Goal: Contribute content: Contribute content

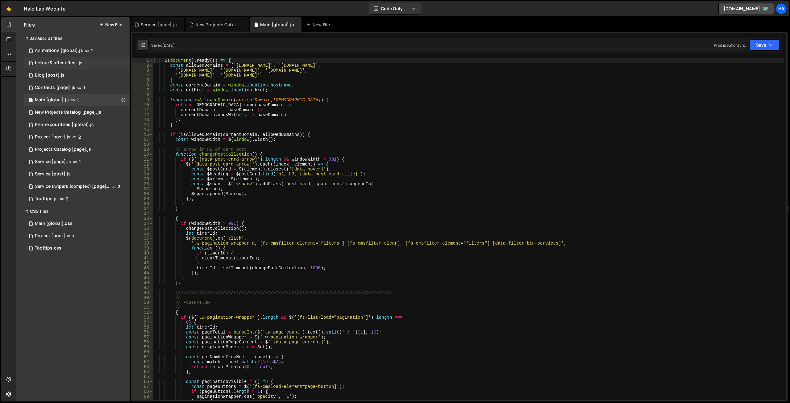
scroll to position [13576, 0]
click at [114, 48] on div "1 Animations [global].js 1" at bounding box center [77, 50] width 106 height 12
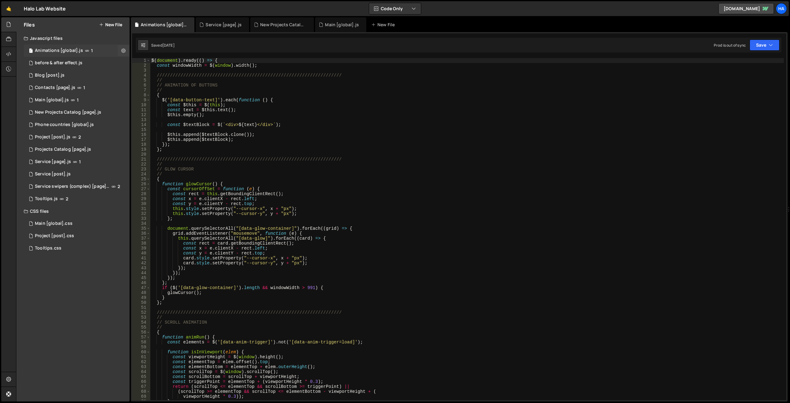
scroll to position [0, 0]
click at [122, 49] on icon at bounding box center [123, 51] width 4 height 6
click at [168, 29] on div "Animations [global].js" at bounding box center [163, 24] width 64 height 15
click at [124, 51] on icon at bounding box center [123, 51] width 4 height 6
click at [156, 58] on button "Edit File Settings" at bounding box center [161, 63] width 60 height 12
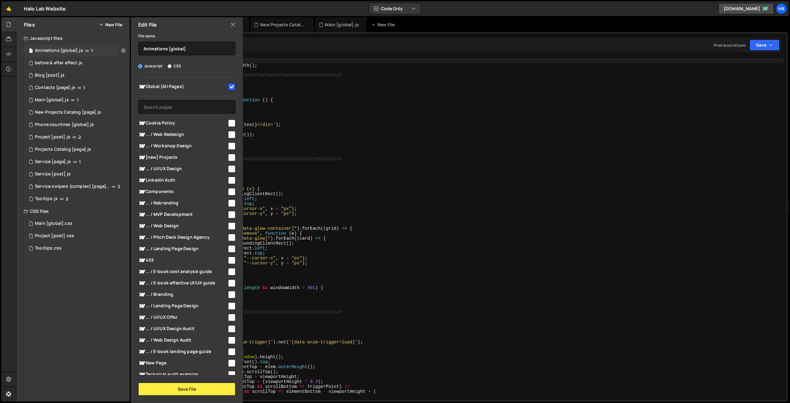
click at [123, 51] on icon at bounding box center [123, 51] width 4 height 6
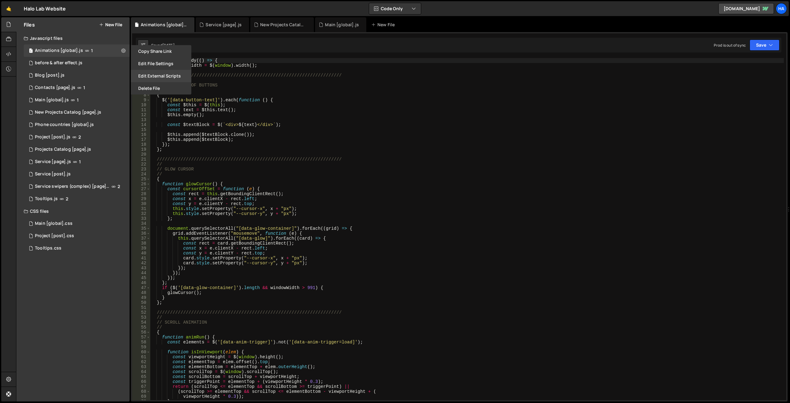
click at [147, 73] on button "Edit External Scripts" at bounding box center [161, 76] width 60 height 12
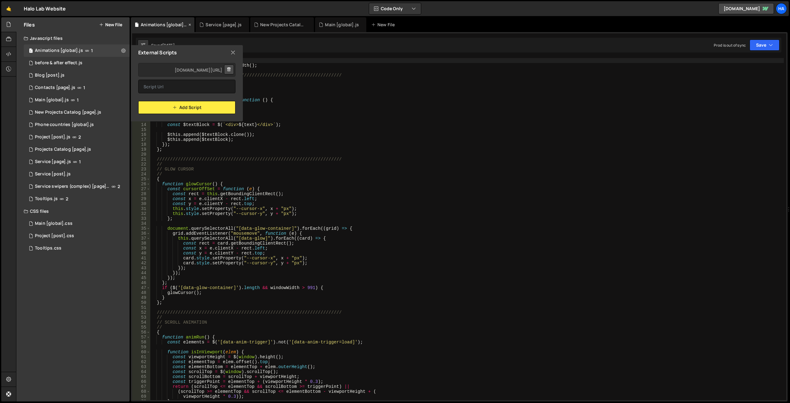
click at [183, 26] on div "Animations [global].js" at bounding box center [164, 25] width 46 height 6
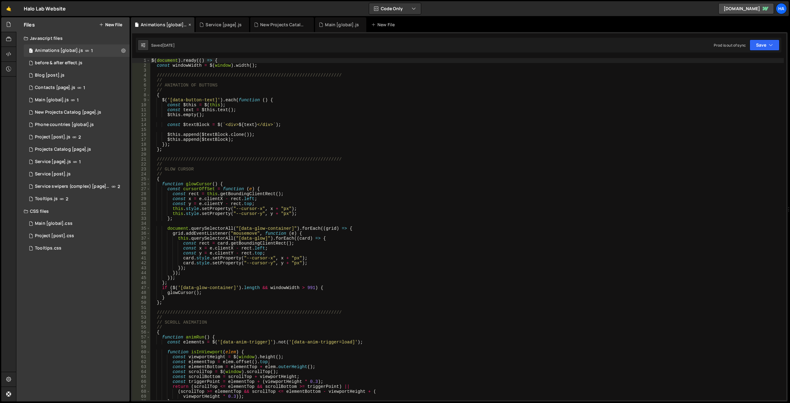
click at [189, 25] on icon at bounding box center [190, 25] width 4 height 6
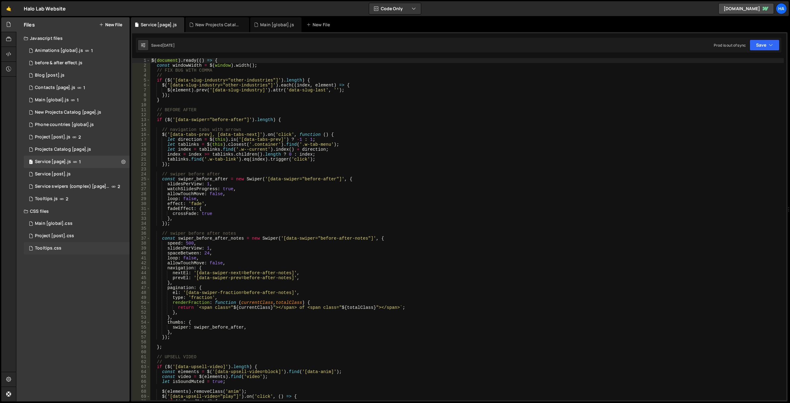
click at [81, 247] on div "Tooltips.css 0" at bounding box center [77, 248] width 106 height 12
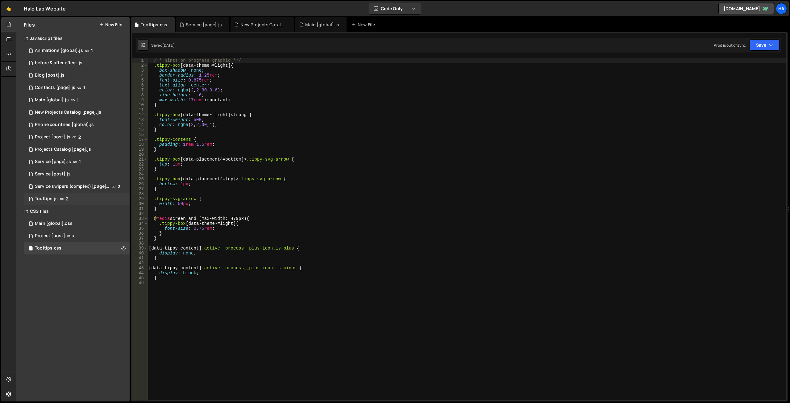
click at [113, 201] on div "0 Tooltips.js 2" at bounding box center [77, 198] width 106 height 12
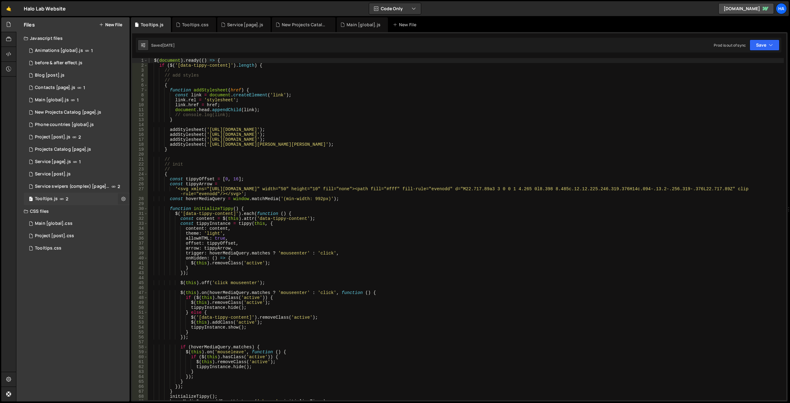
click at [123, 198] on icon at bounding box center [123, 199] width 4 height 6
click at [162, 226] on button "Edit External Scripts" at bounding box center [161, 224] width 60 height 12
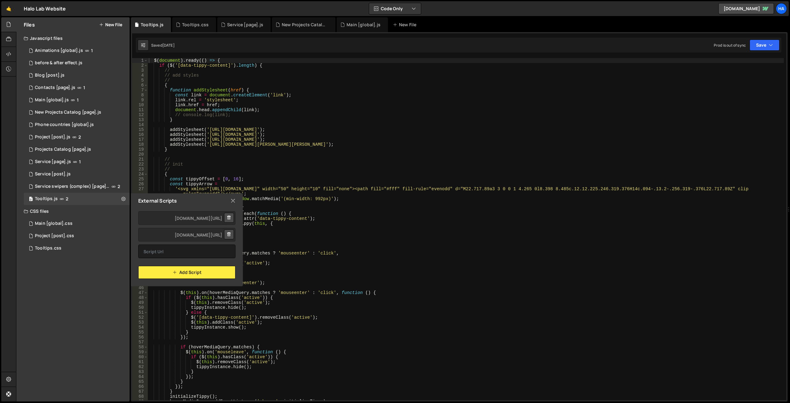
click at [214, 136] on div "$ ( document ) . ready (( ) => { if ( $ ( '[data-tippy-content]' ) . length ) {…" at bounding box center [465, 234] width 636 height 352
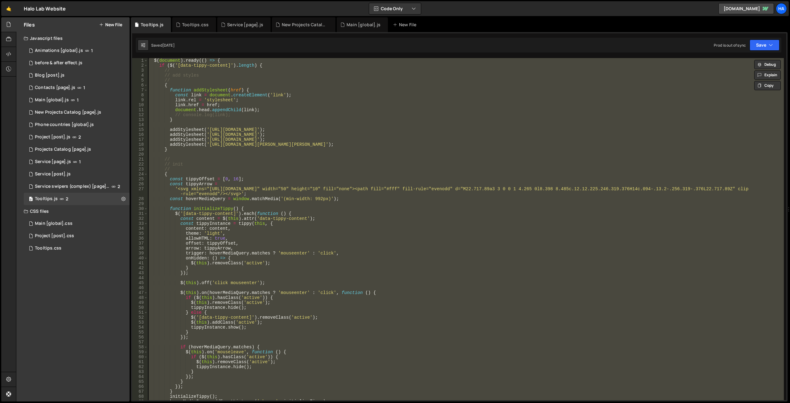
scroll to position [93, 0]
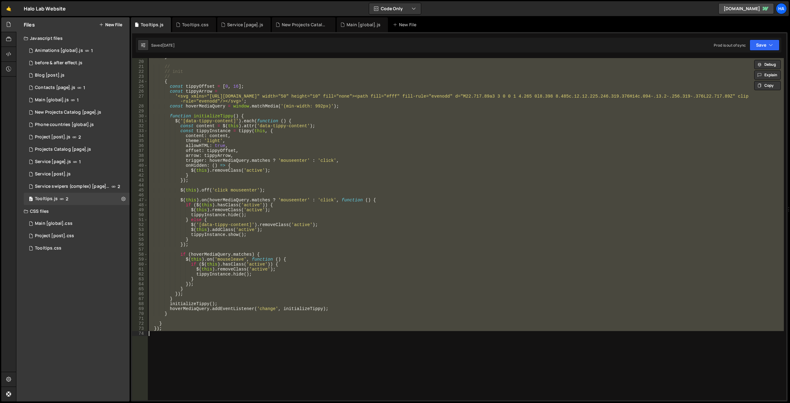
click at [214, 129] on div "} // // init // { const tippyOffset = [ 0 , 16 ] ; const tippyArrow = '<svg xml…" at bounding box center [465, 229] width 636 height 342
type textarea "const tippyInstance = tippy(this, {"
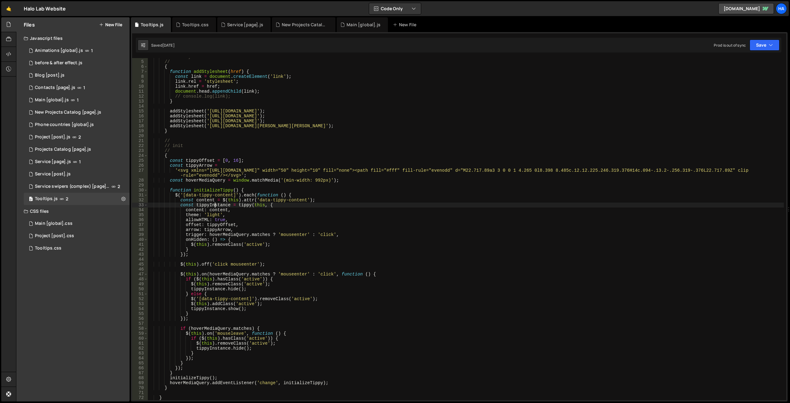
scroll to position [0, 0]
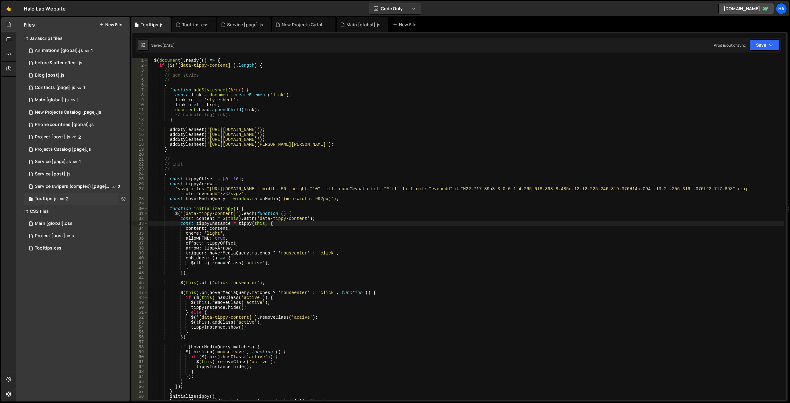
click at [124, 198] on icon at bounding box center [123, 199] width 4 height 6
click at [184, 223] on button "Edit External Scripts" at bounding box center [161, 224] width 60 height 12
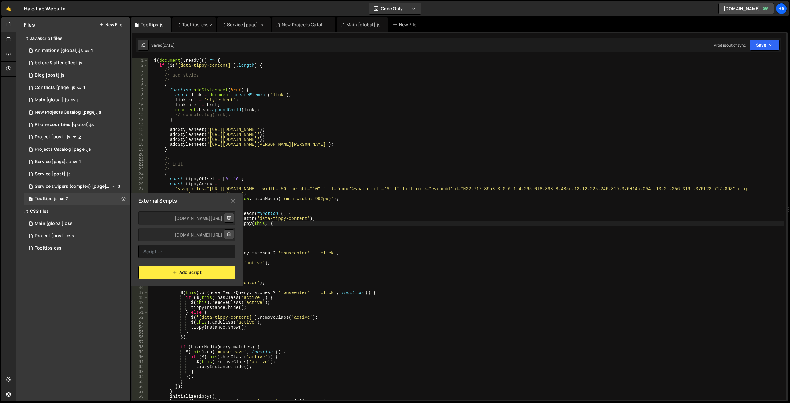
click at [186, 21] on div "Tooltips.css" at bounding box center [194, 24] width 44 height 15
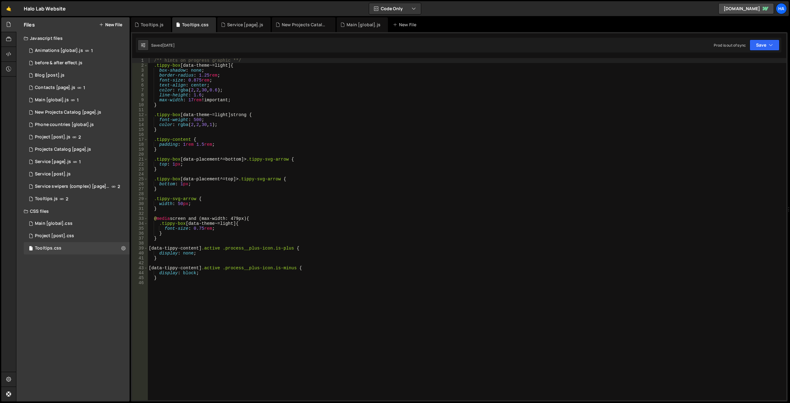
click at [180, 282] on div "/** hints on progress graphic **/ .tippy-box [ data-theme ~= light ] { box-shad…" at bounding box center [466, 234] width 639 height 352
click at [176, 278] on div "/** hints on progress graphic **/ .tippy-box [ data-theme ~= light ] { box-shad…" at bounding box center [466, 234] width 639 height 352
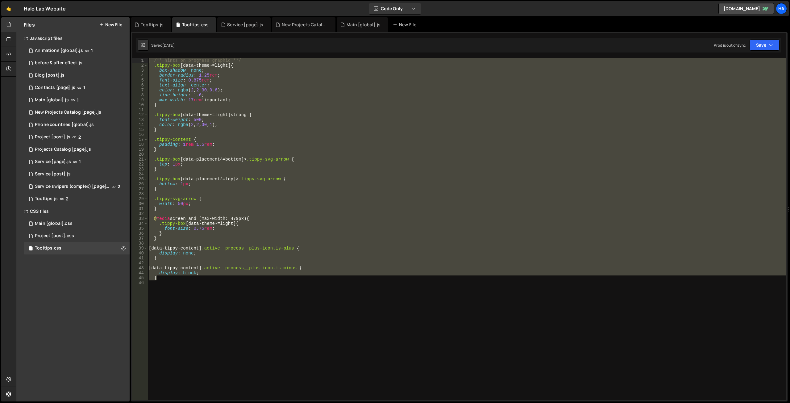
drag, startPoint x: 175, startPoint y: 278, endPoint x: 155, endPoint y: 49, distance: 230.1
click at [155, 48] on div "Debug Explain Copy Tooltips.js Tooltips.css Service [page].js New Projects Cata…" at bounding box center [459, 209] width 656 height 384
click at [225, 121] on div "/** hints on progress graphic **/ .tippy-box [ data-theme ~= light ] { box-shad…" at bounding box center [466, 229] width 639 height 342
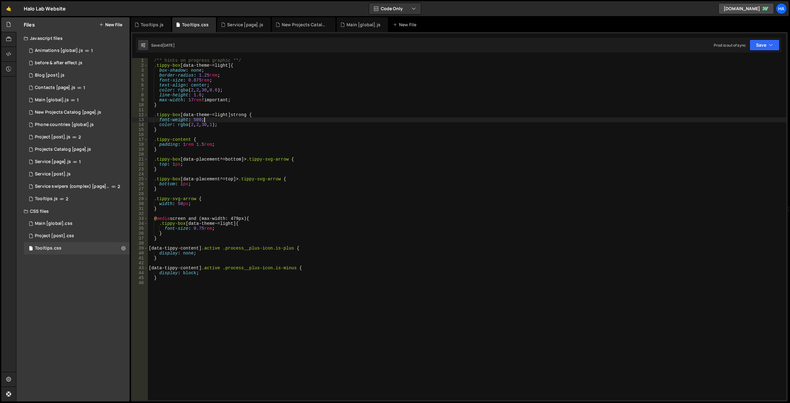
type textarea "}"
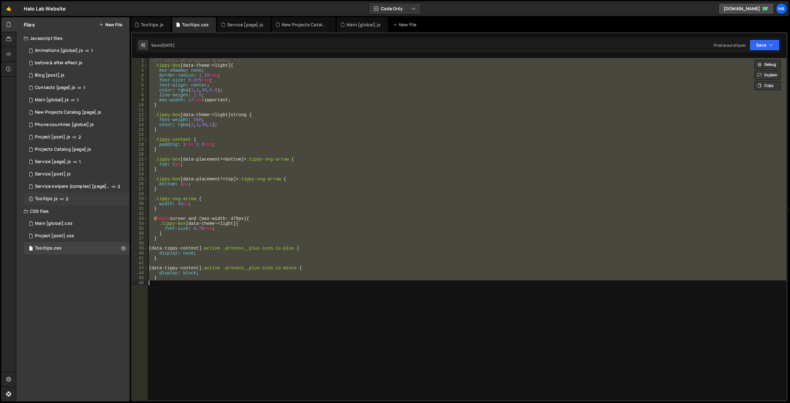
click at [78, 202] on div "0 Tooltips.js 2" at bounding box center [77, 198] width 106 height 12
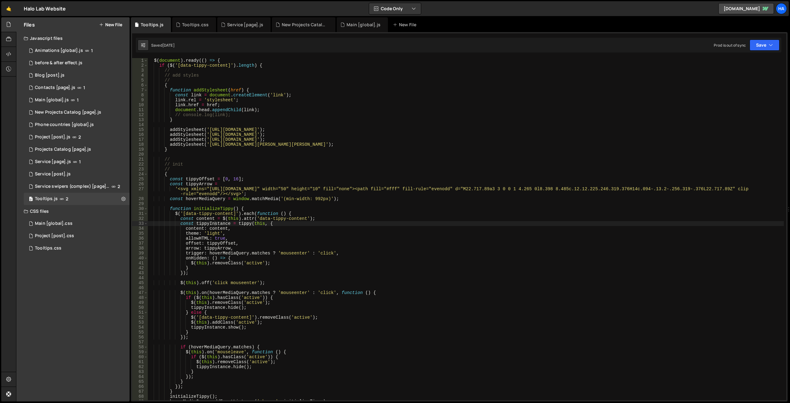
click at [220, 210] on div "$ ( document ) . ready (( ) => { if ( $ ( '[data-tippy-content]' ) . length ) {…" at bounding box center [465, 234] width 636 height 352
click at [166, 174] on div "$ ( document ) . ready (( ) => { if ( $ ( '[data-tippy-content]' ) . length ) {…" at bounding box center [465, 234] width 636 height 352
type textarea "{"
drag, startPoint x: 174, startPoint y: 173, endPoint x: 128, endPoint y: 176, distance: 45.4
click at [128, 176] on div "Files New File Javascript files 1 Animations [global].js 1 0 before & after eff…" at bounding box center [403, 209] width 774 height 384
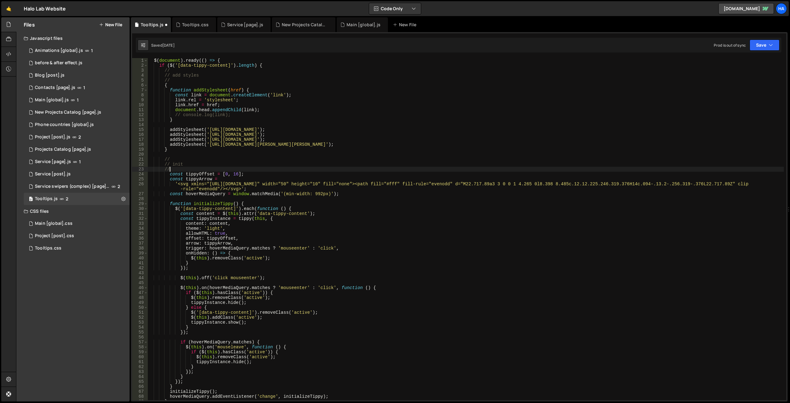
type textarea "// {"
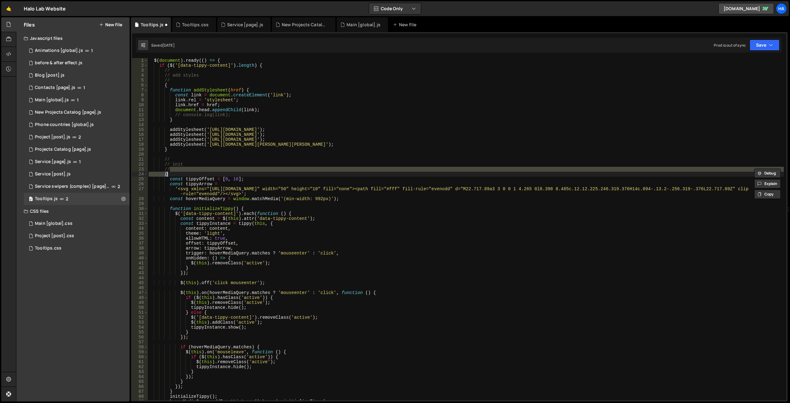
scroll to position [93, 0]
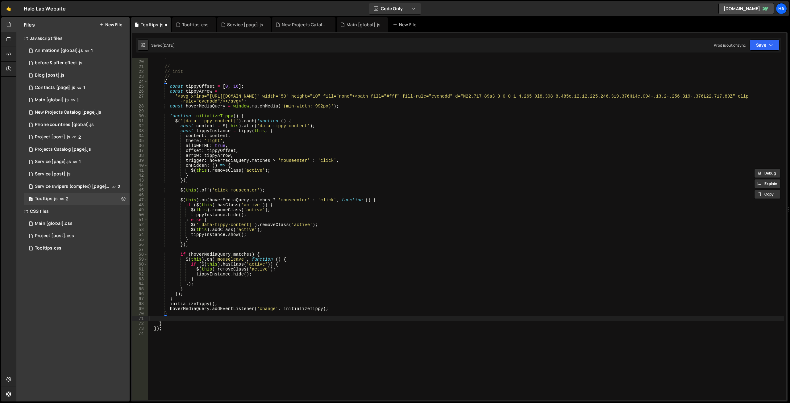
click at [168, 317] on div "} // // init // { const tippyOffset = [ 0 , 16 ] ; const tippyArrow = '<svg xml…" at bounding box center [465, 230] width 636 height 352
drag, startPoint x: 177, startPoint y: 312, endPoint x: 149, endPoint y: 312, distance: 28.7
click at [149, 312] on div "} // // init // { const tippyOffset = [ 0 , 16 ] ; const tippyArrow = '<svg xml…" at bounding box center [465, 230] width 636 height 352
type textarea "}"
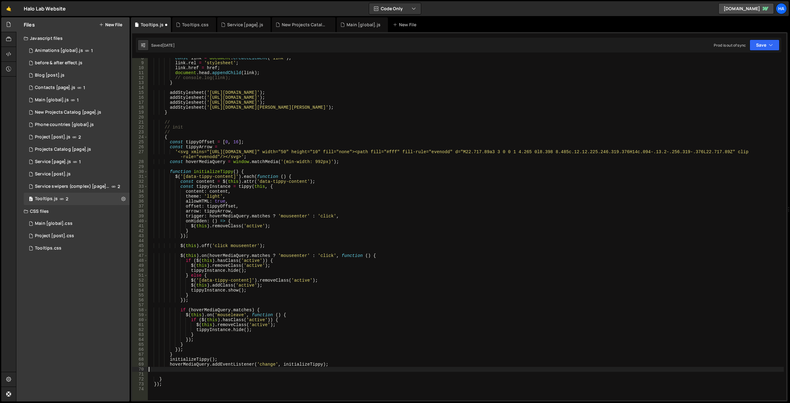
scroll to position [19, 0]
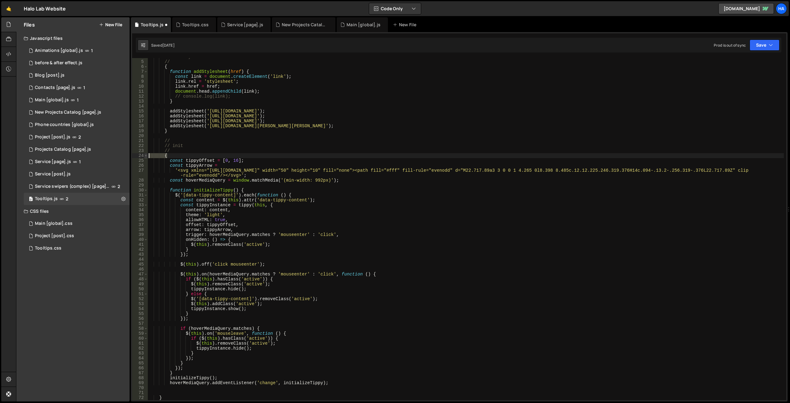
drag, startPoint x: 176, startPoint y: 155, endPoint x: 146, endPoint y: 156, distance: 30.2
click at [146, 156] on div "4 5 6 7 8 9 10 11 12 13 14 15 16 17 18 19 20 21 22 23 24 25 26 27 28 29 30 31 3…" at bounding box center [459, 229] width 654 height 342
type textarea "{"
type textarea "//"
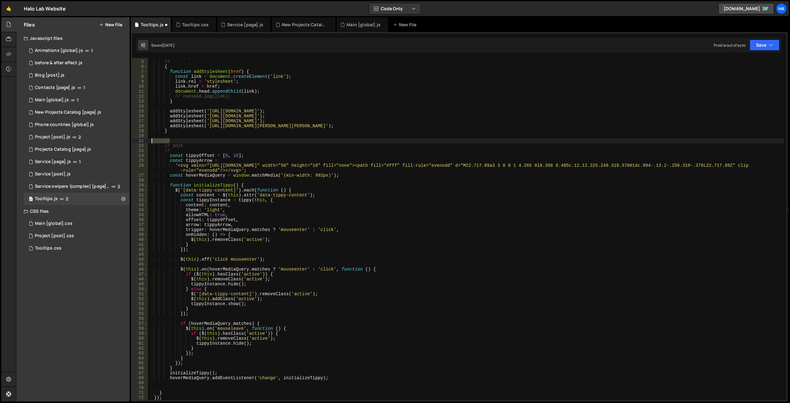
drag, startPoint x: 176, startPoint y: 141, endPoint x: 143, endPoint y: 141, distance: 32.7
click at [143, 141] on div "// 4 5 6 7 8 9 10 11 12 13 14 15 16 17 18 19 20 21 22 23 24 25 26 27 28 29 30 3…" at bounding box center [459, 229] width 654 height 342
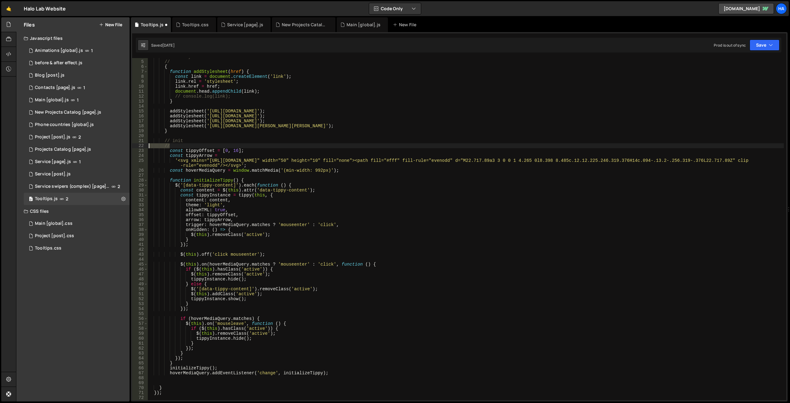
drag, startPoint x: 176, startPoint y: 144, endPoint x: 142, endPoint y: 145, distance: 34.6
click at [142, 145] on div "4 5 6 7 8 9 10 11 12 13 14 15 16 17 18 19 20 21 22 23 24 25 26 27 28 29 30 31 3…" at bounding box center [459, 229] width 654 height 342
type textarea "//"
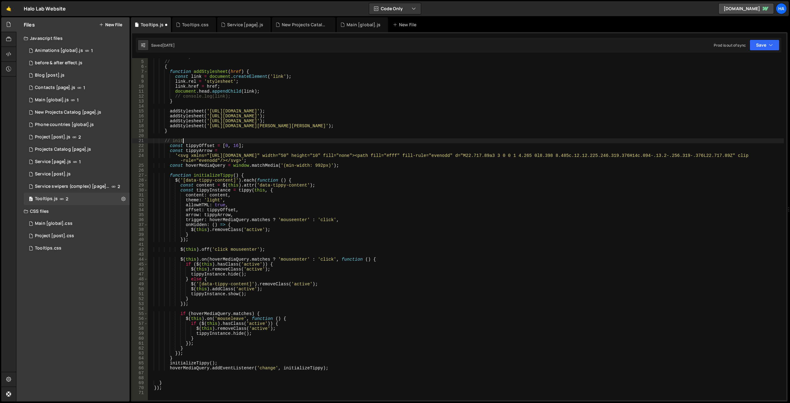
scroll to position [0, 0]
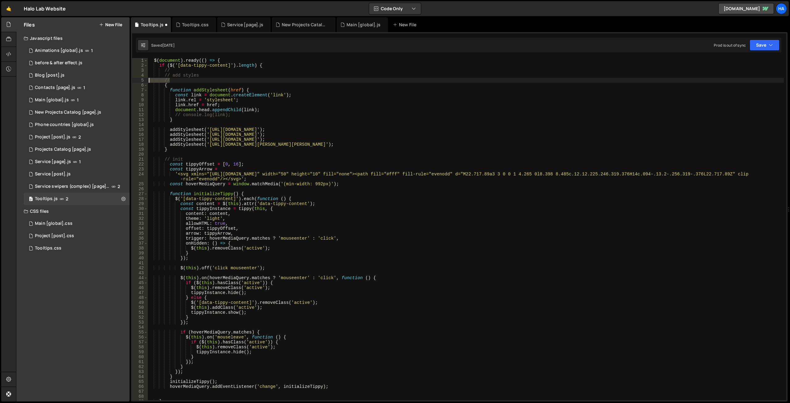
drag, startPoint x: 176, startPoint y: 81, endPoint x: 141, endPoint y: 80, distance: 35.2
click at [141, 80] on div "// init 1 2 3 4 5 6 7 8 9 10 11 12 13 14 15 16 17 18 19 20 21 22 23 24 25 26 27…" at bounding box center [459, 229] width 654 height 342
type textarea "//"
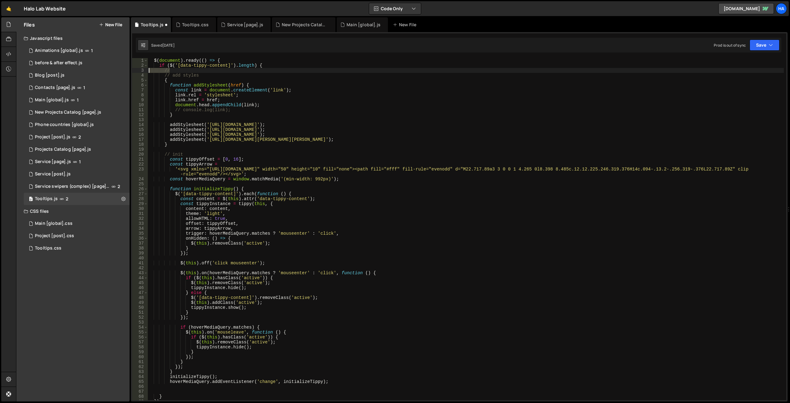
drag, startPoint x: 174, startPoint y: 71, endPoint x: 143, endPoint y: 72, distance: 30.6
click at [143, 72] on div "// add styles 1 2 3 4 5 6 7 8 9 10 11 12 13 14 15 16 17 18 19 20 21 22 23 24 25…" at bounding box center [459, 229] width 654 height 342
type textarea "//"
type textarea "if ($('[data-tippy-content]').length) {"
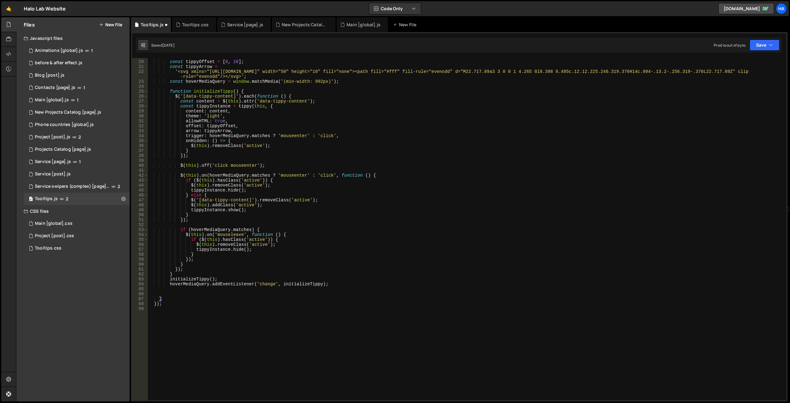
scroll to position [93, 0]
click at [171, 288] on div "// init const tippyOffset = [ 0 , 16 ] ; const tippyArrow = '<svg xmlns="[URL][…" at bounding box center [465, 230] width 636 height 352
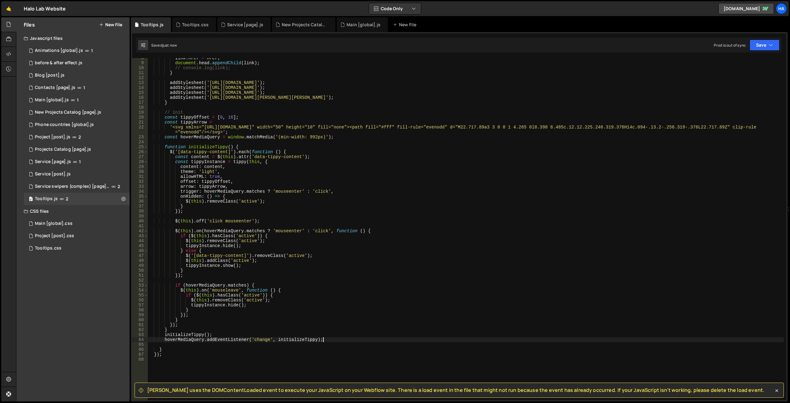
scroll to position [19, 0]
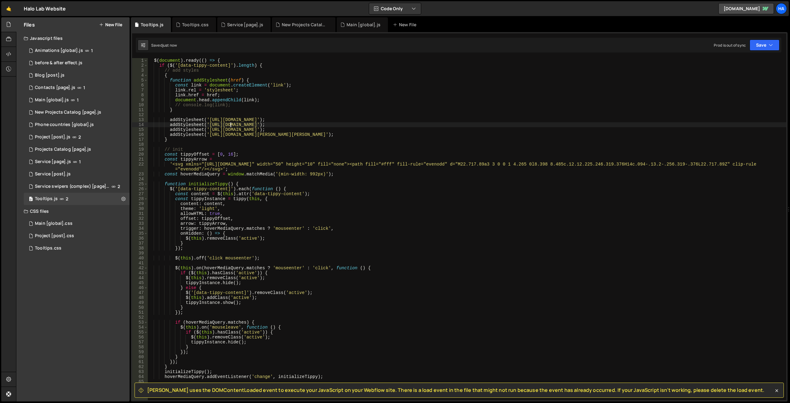
click at [231, 125] on div "$ ( document ) . ready (( ) => { if ( $ ( '[data-tippy-content]' ) . length ) {…" at bounding box center [466, 234] width 639 height 352
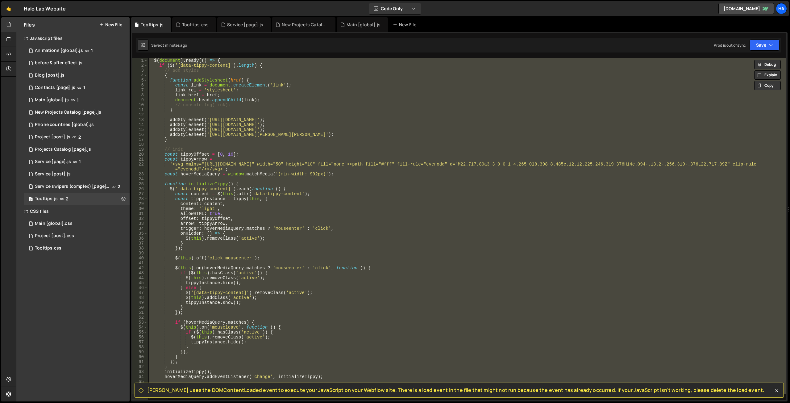
click at [268, 124] on div "$ ( document ) . ready (( ) => { if ( $ ( '[data-tippy-content]' ) . length ) {…" at bounding box center [466, 229] width 639 height 342
type textarea "addStylesheet('[URL][DOMAIN_NAME]);"
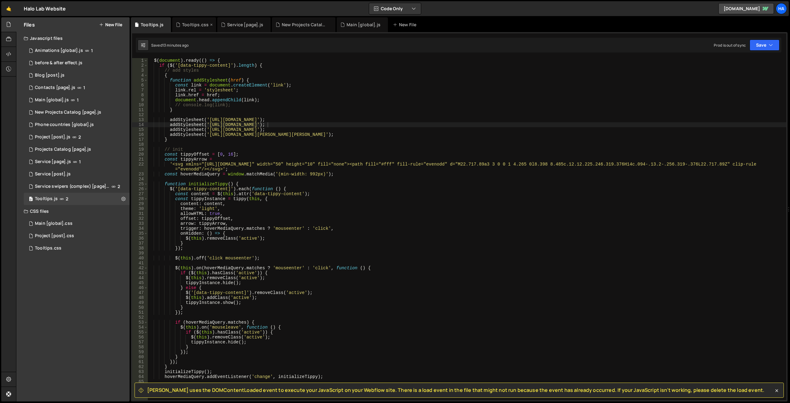
click at [190, 23] on div "Tooltips.css" at bounding box center [195, 25] width 27 height 6
